Goal: Consume media (video, audio): Consume media (video, audio)

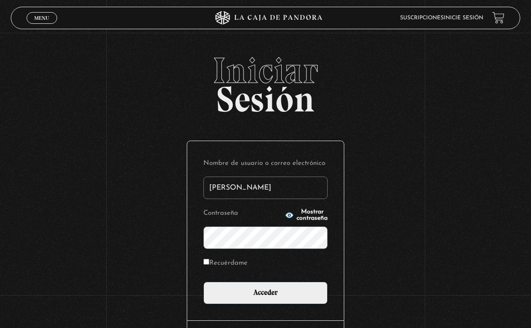
type input "[PERSON_NAME]"
click at [265, 295] on input "Acceder" at bounding box center [265, 293] width 124 height 22
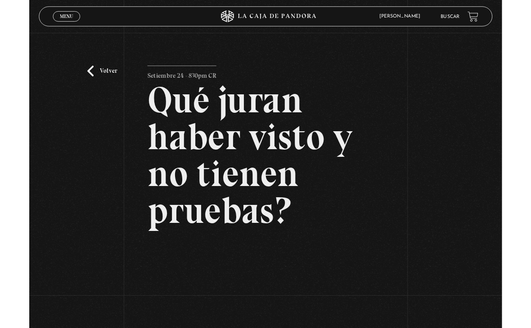
scroll to position [129, 0]
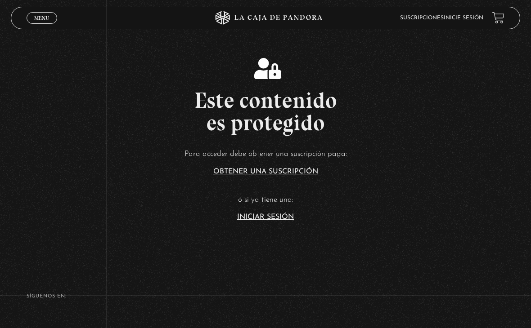
click at [258, 221] on link "Iniciar Sesión" at bounding box center [265, 217] width 57 height 7
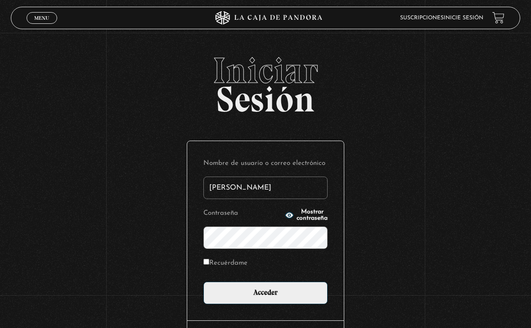
type input "[PERSON_NAME]"
click at [265, 295] on input "Acceder" at bounding box center [265, 293] width 124 height 22
